Goal: Book appointment/travel/reservation

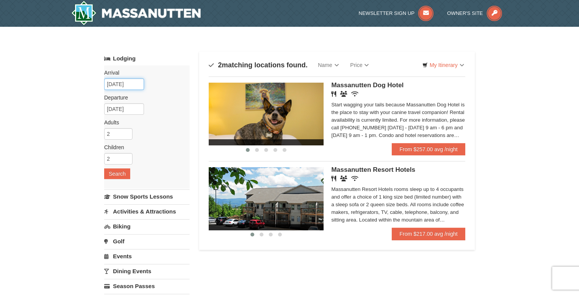
click at [133, 85] on input "10/17/2025" at bounding box center [124, 84] width 40 height 11
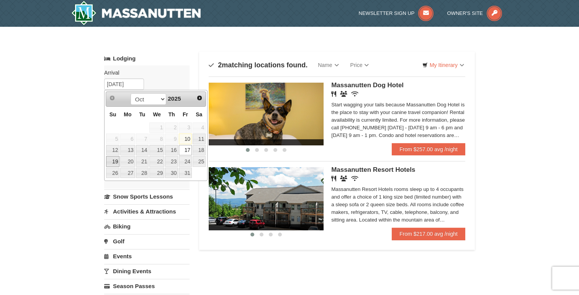
click at [117, 162] on link "19" at bounding box center [112, 161] width 13 height 11
type input "[DATE]"
type input "10/20/2025"
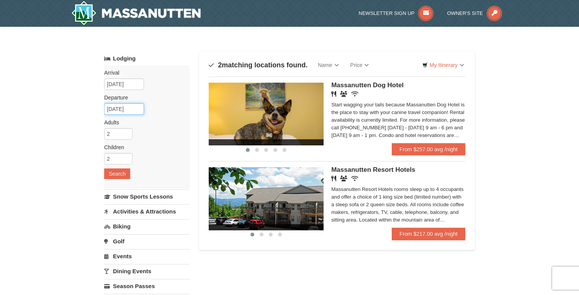
click at [134, 114] on input "10/20/2025" at bounding box center [124, 108] width 40 height 11
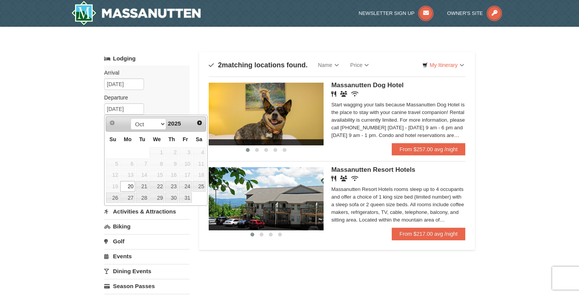
click at [129, 186] on link "20" at bounding box center [127, 186] width 15 height 11
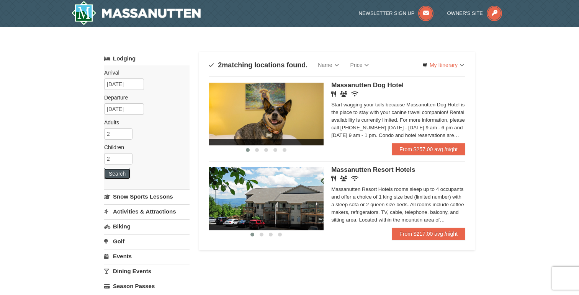
click at [126, 176] on button "Search" at bounding box center [117, 174] width 26 height 11
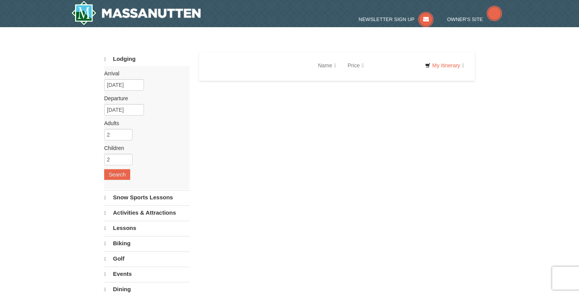
select select "10"
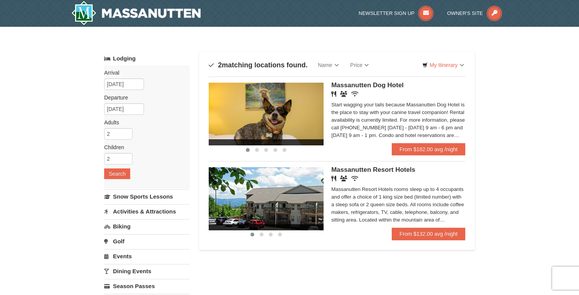
click at [259, 200] on img at bounding box center [266, 198] width 115 height 63
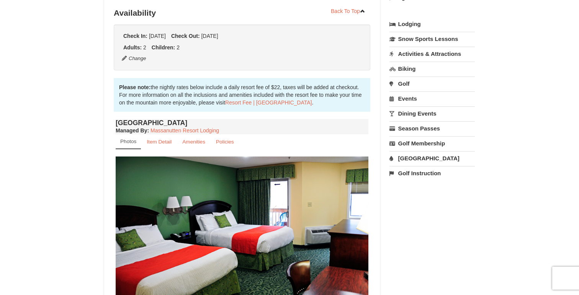
scroll to position [177, 0]
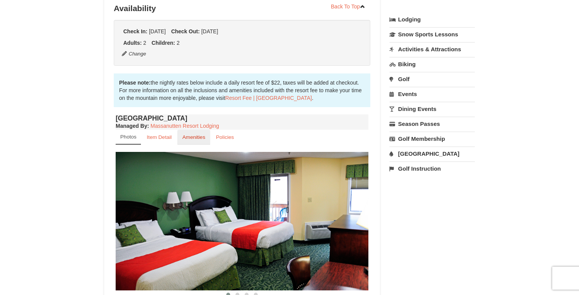
click at [197, 138] on small "Amenities" at bounding box center [193, 138] width 23 height 6
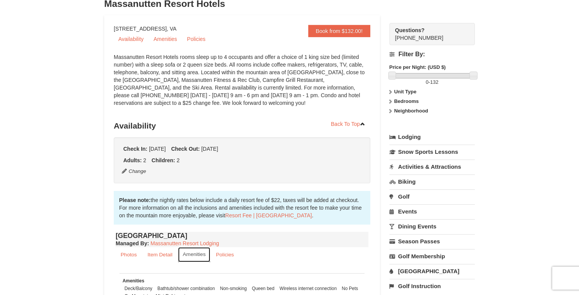
scroll to position [62, 0]
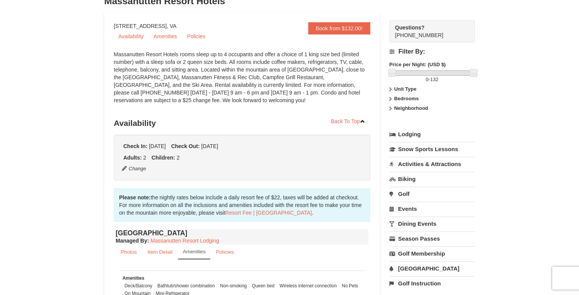
click at [438, 163] on link "Activities & Attractions" at bounding box center [432, 164] width 85 height 14
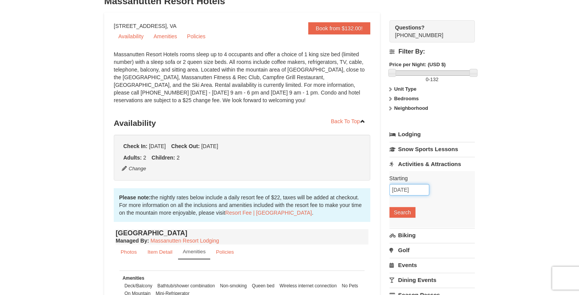
click at [408, 190] on input "[DATE]" at bounding box center [410, 189] width 40 height 11
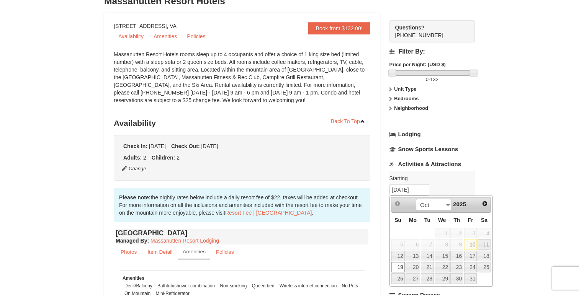
click at [401, 269] on link "19" at bounding box center [398, 268] width 13 height 11
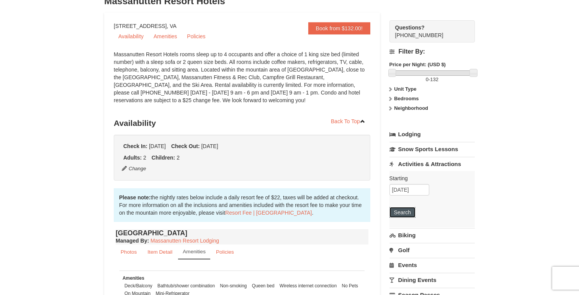
click at [403, 213] on button "Search" at bounding box center [403, 212] width 26 height 11
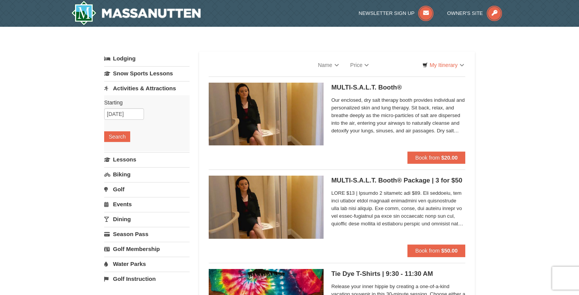
select select "10"
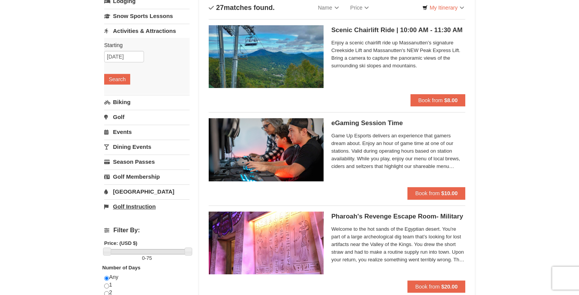
scroll to position [71, 0]
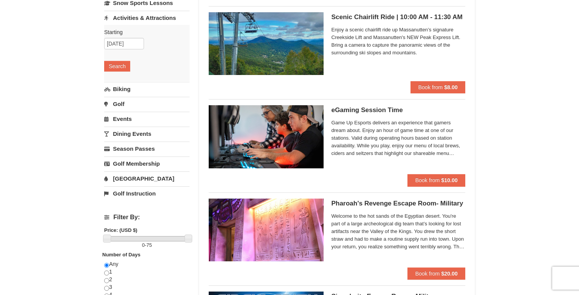
click at [129, 176] on link "[GEOGRAPHIC_DATA]" at bounding box center [146, 179] width 85 height 14
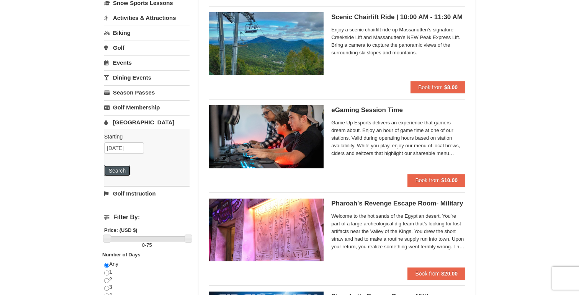
click at [119, 168] on button "Search" at bounding box center [117, 171] width 26 height 11
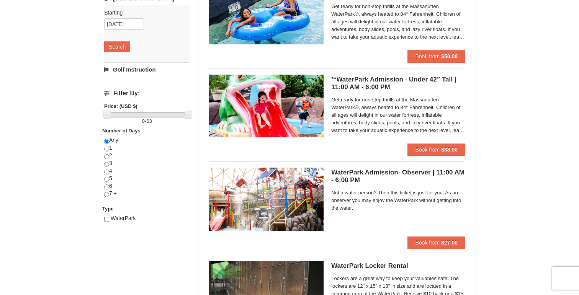
scroll to position [195, 0]
click at [293, 193] on img at bounding box center [266, 198] width 115 height 63
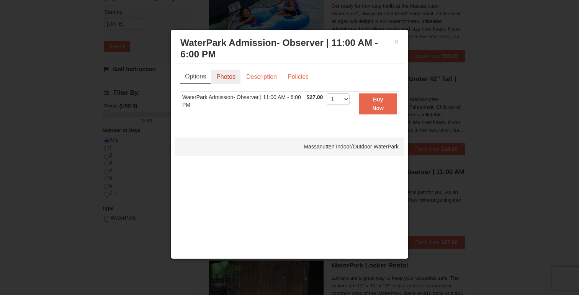
click at [232, 77] on link "Photos" at bounding box center [226, 77] width 29 height 15
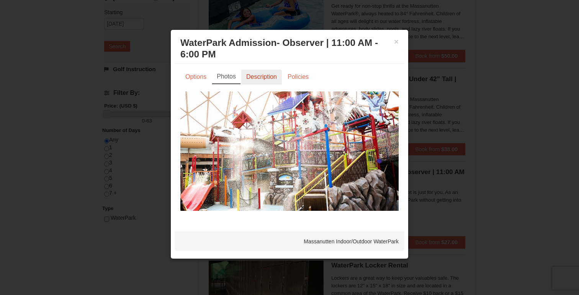
click at [272, 76] on link "Description" at bounding box center [261, 77] width 41 height 15
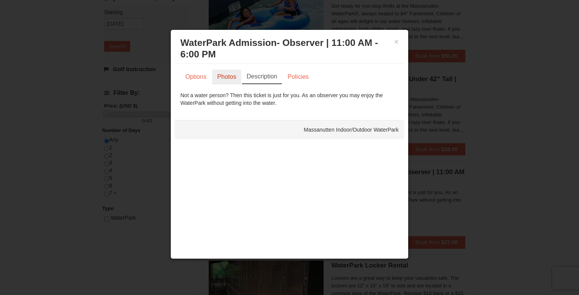
click at [232, 79] on link "Photos" at bounding box center [226, 77] width 29 height 15
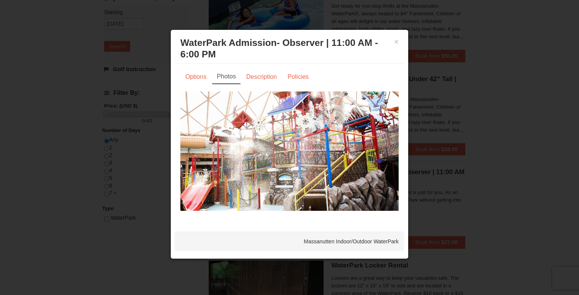
click at [281, 151] on img at bounding box center [290, 152] width 218 height 120
click at [391, 41] on h3 "WaterPark Admission- Observer | 11:00 AM - 6:00 PM Massanutten Indoor/Outdoor W…" at bounding box center [290, 48] width 218 height 23
click at [395, 41] on button "×" at bounding box center [396, 42] width 5 height 8
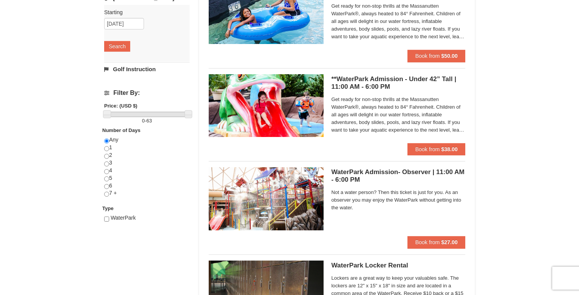
click at [486, 94] on div "× Categories List Filter My Itinerary Questions? [PHONE_NUMBER] Lodging Arrival…" at bounding box center [289, 100] width 579 height 537
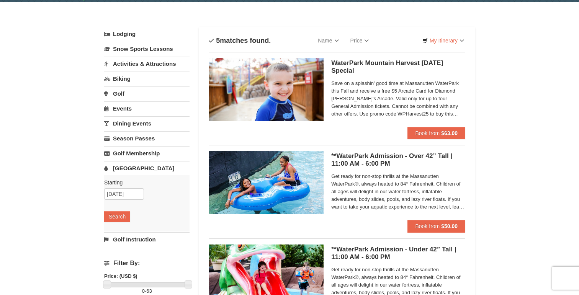
scroll to position [0, 0]
